Goal: Task Accomplishment & Management: Manage account settings

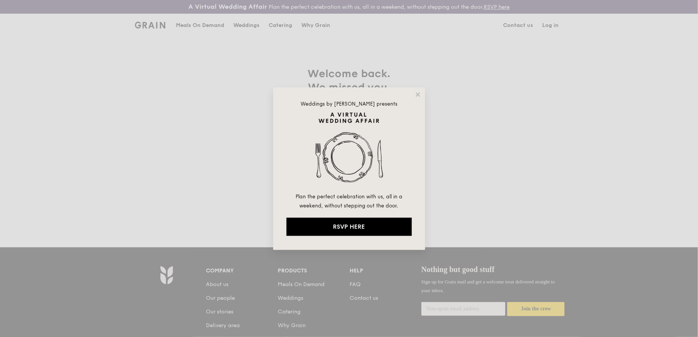
type input "[EMAIL_ADDRESS][DOMAIN_NAME]"
click at [407, 100] on div "Weddings by Grain presents Plan the perfect celebration with us, all in a weeke…" at bounding box center [349, 168] width 152 height 163
click at [419, 94] on icon at bounding box center [418, 94] width 4 height 4
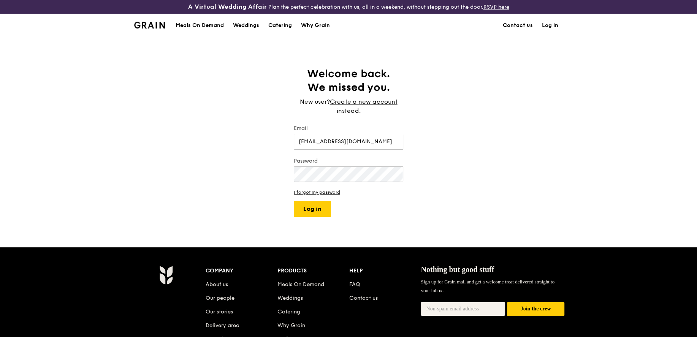
click at [554, 26] on link "Log in" at bounding box center [550, 25] width 25 height 23
click at [323, 205] on button "Log in" at bounding box center [312, 209] width 37 height 16
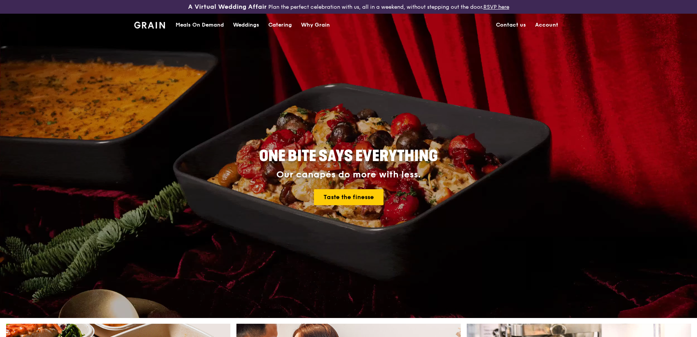
click at [559, 25] on link "Account" at bounding box center [547, 25] width 32 height 23
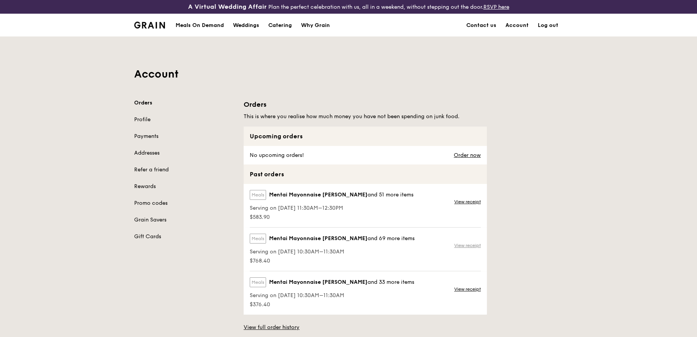
click at [474, 243] on link "View receipt" at bounding box center [467, 246] width 27 height 6
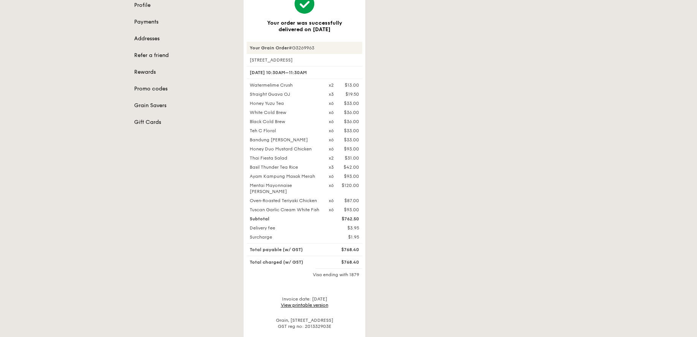
scroll to position [127, 0]
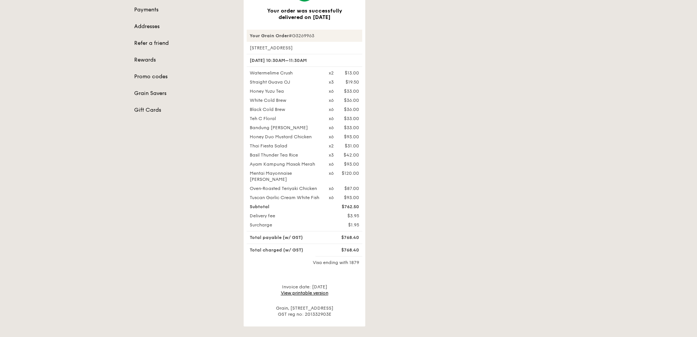
click at [323, 296] on link "View printable version" at bounding box center [305, 292] width 48 height 5
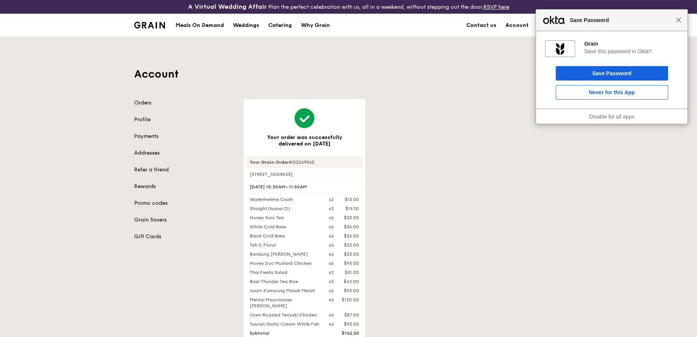
click at [679, 20] on span "Close" at bounding box center [679, 20] width 6 height 6
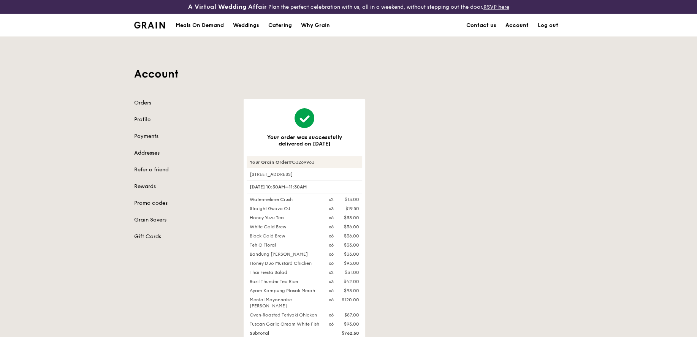
click at [524, 20] on link "Account" at bounding box center [517, 25] width 32 height 23
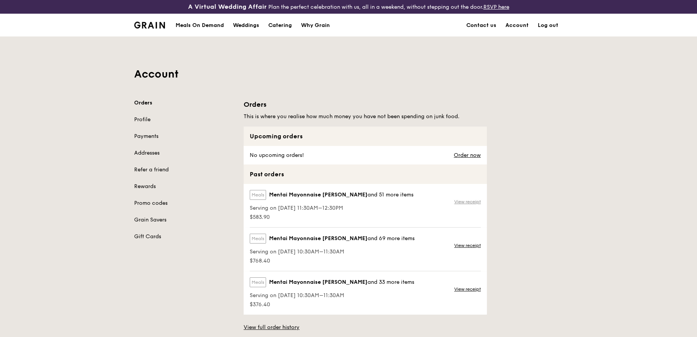
click at [467, 202] on link "View receipt" at bounding box center [467, 202] width 27 height 6
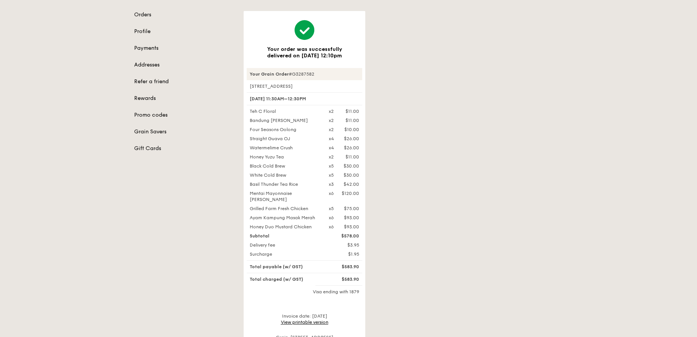
scroll to position [150, 0]
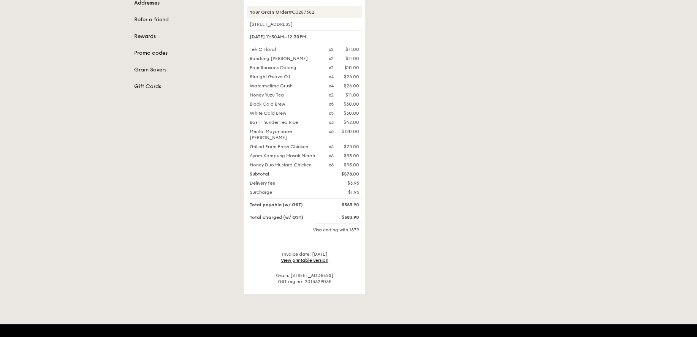
click at [313, 260] on link "View printable version" at bounding box center [305, 260] width 48 height 5
